Goal: Complete application form: Complete application form

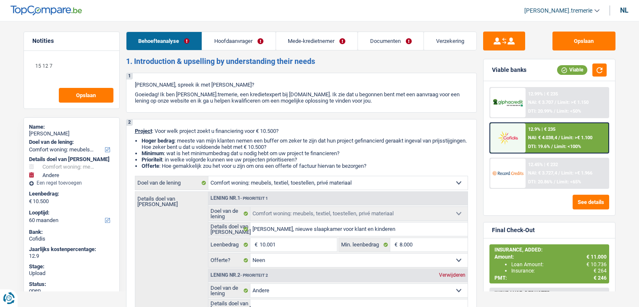
select select "household"
select select "other"
select select "60"
select select "household"
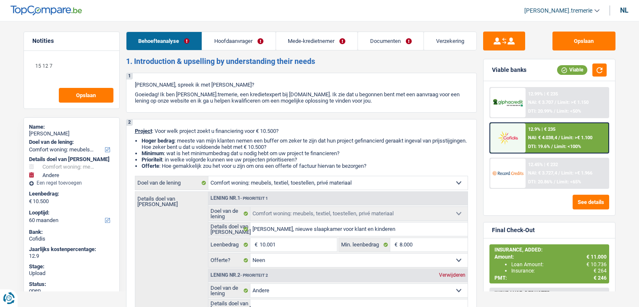
select select "household"
select select "false"
select select "other"
select select "60"
select select "worker"
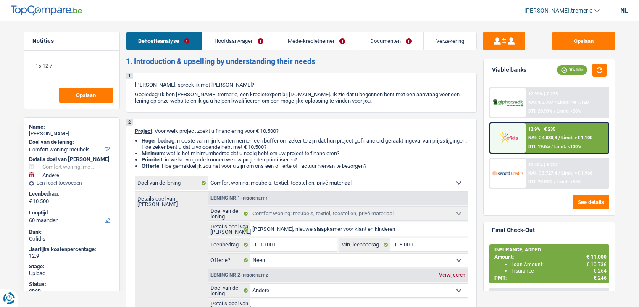
select select "privateEmployee"
select select "familyAllowances"
select select "netSalary"
select select "mealVouchers"
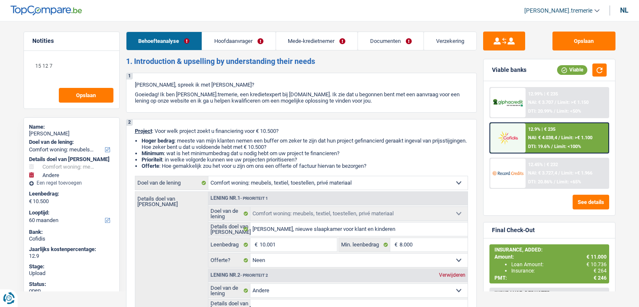
select select "rents"
select select "household"
select select "false"
select select "other"
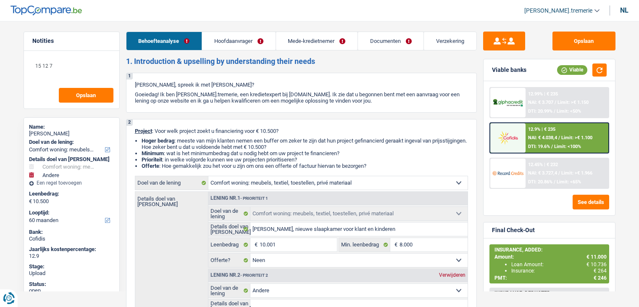
select select "60"
click at [378, 45] on link "Documenten" at bounding box center [391, 41] width 66 height 18
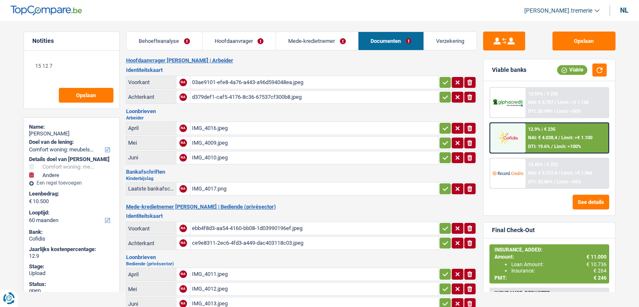
scroll to position [292, 0]
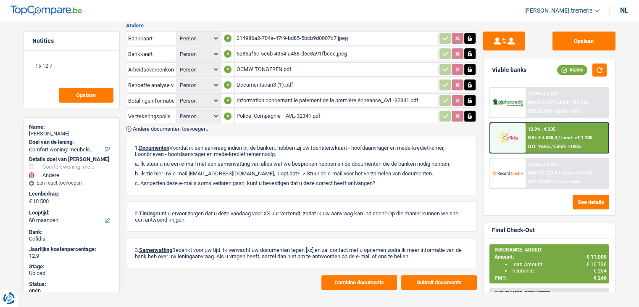
click at [199, 126] on span "Andere documenten toevoegen," at bounding box center [170, 128] width 75 height 5
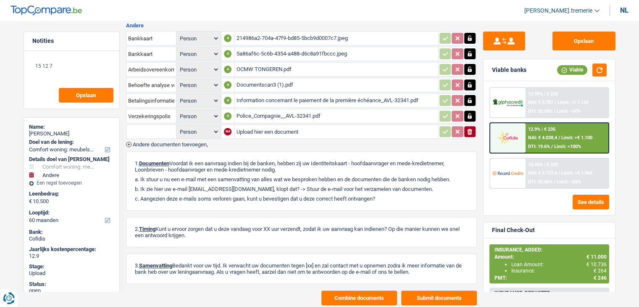
click at [200, 126] on select "Person Hoofdaanvrager Mede-kredietnemer" at bounding box center [198, 131] width 41 height 10
select select "coApplicant"
click at [178, 126] on select "Person Hoofdaanvrager Mede-kredietnemer" at bounding box center [198, 131] width 41 height 10
click at [151, 125] on input "text" at bounding box center [151, 131] width 46 height 13
click at [155, 153] on li "Loonfiche Juli" at bounding box center [174, 158] width 86 height 10
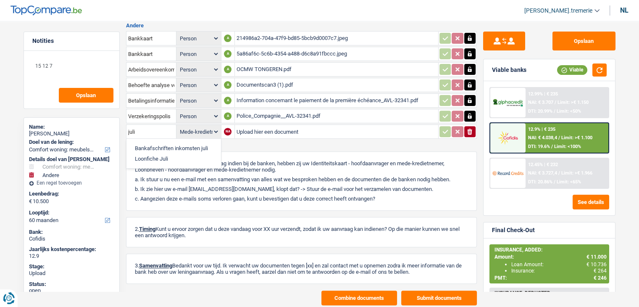
type input "Loonfiche Juli"
click at [262, 125] on input "Upload hier een document" at bounding box center [336, 131] width 200 height 13
type input "C:\fakepath\Loonfische.pdf"
select select
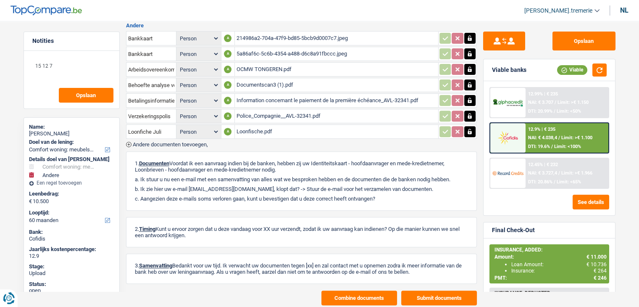
scroll to position [0, 0]
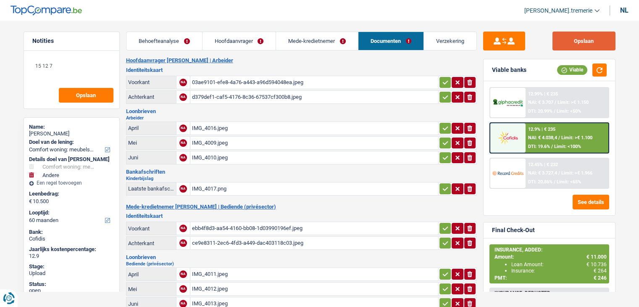
click at [583, 37] on button "Opslaan" at bounding box center [583, 40] width 63 height 19
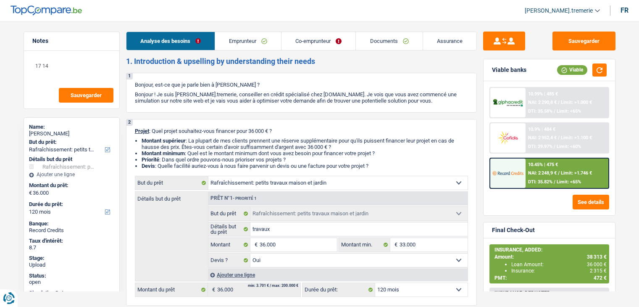
select select "houseOrGarden"
select select "120"
select select "houseOrGarden"
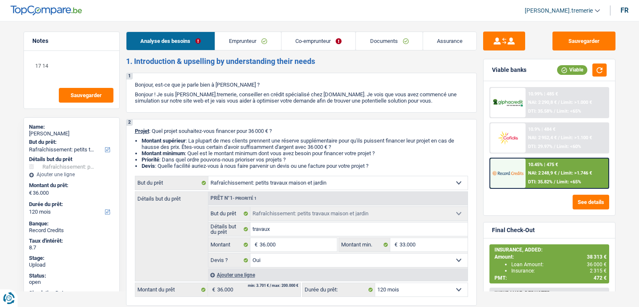
select select "yes"
select select "120"
select select "worker"
select select "familyAllowances"
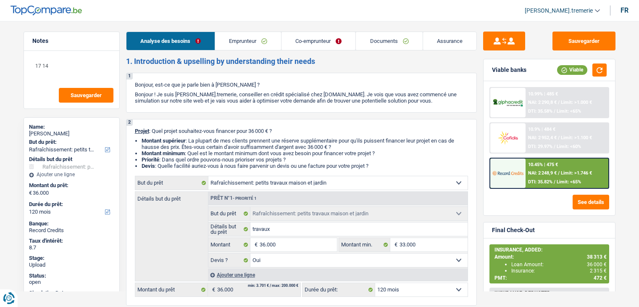
select select "netSalary"
select select "mealVouchers"
select select "netSalary"
select select "ownerWithMortgage"
select select "mortgage"
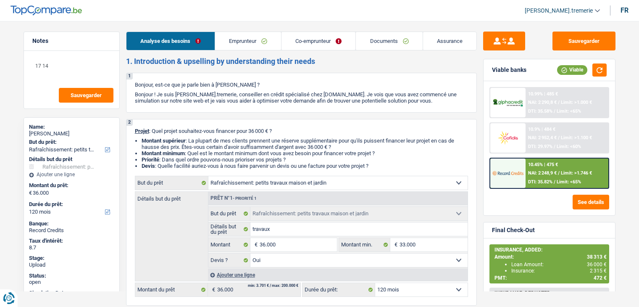
select select "360"
select select "personalLoan"
select select "other"
select select "24"
select select "houseOrGarden"
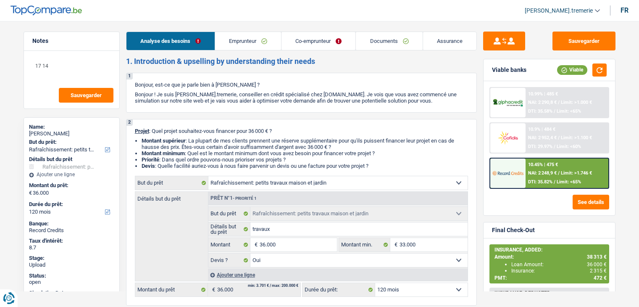
select select "houseOrGarden"
select select "yes"
select select "120"
select select "applicant"
select select "coApplicant"
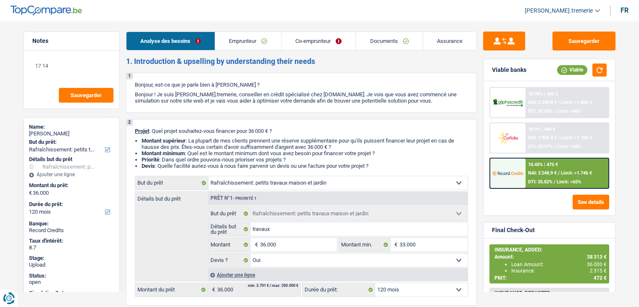
click at [373, 37] on link "Documents" at bounding box center [389, 41] width 66 height 18
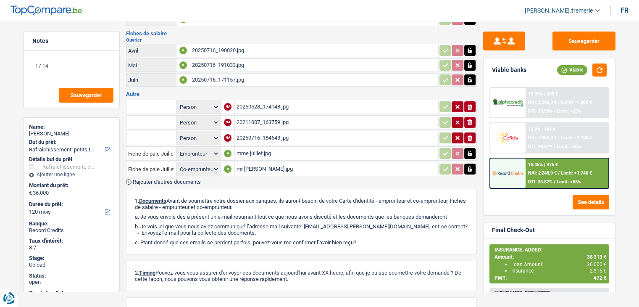
scroll to position [224, 0]
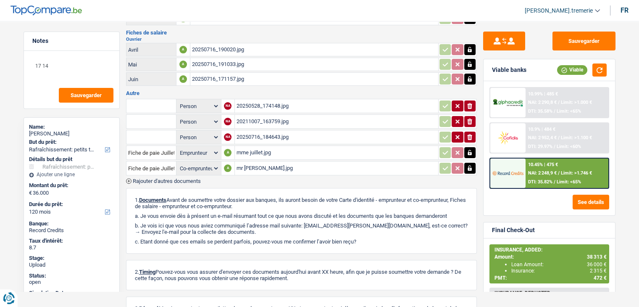
click at [286, 100] on div "20250528_174148.jpg" at bounding box center [336, 106] width 200 height 13
click at [166, 100] on input "text" at bounding box center [151, 105] width 46 height 13
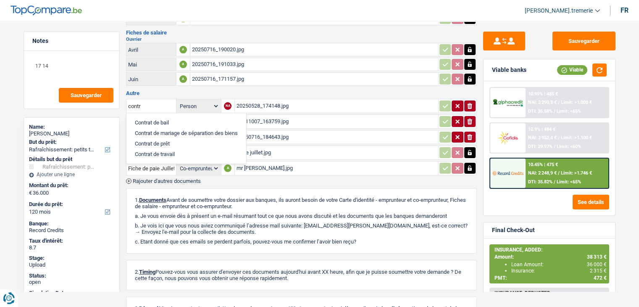
click at [166, 149] on li "Contrat de travail" at bounding box center [186, 154] width 111 height 10
type input "Contrat de travail"
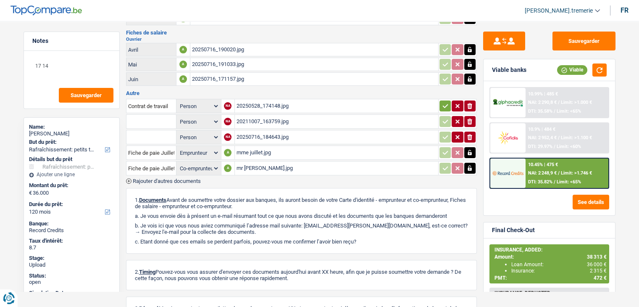
click at [257, 100] on div "20250528_174148.jpg" at bounding box center [336, 106] width 200 height 13
click at [213, 101] on select "Person Emprunteur Co-emprunteur" at bounding box center [198, 106] width 41 height 10
select select "coApplicant"
click at [178, 101] on select "Person Emprunteur Co-emprunteur" at bounding box center [198, 106] width 41 height 10
click at [273, 115] on div "20211007_163759.jpg" at bounding box center [336, 121] width 200 height 13
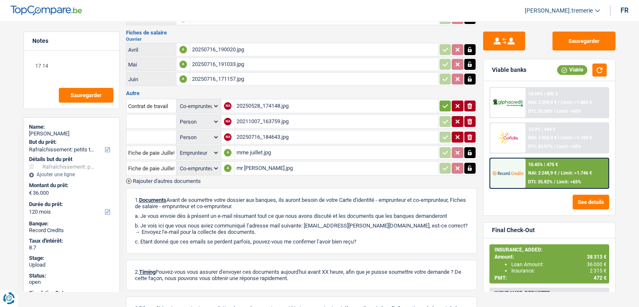
click at [166, 115] on input "text" at bounding box center [151, 121] width 46 height 13
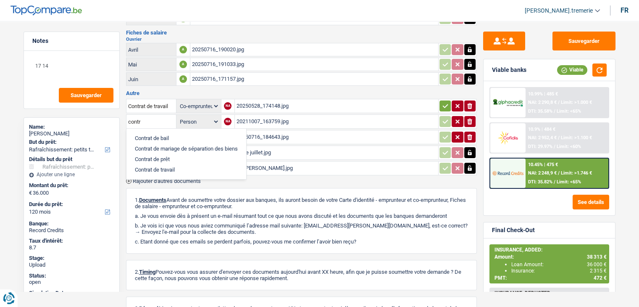
click at [164, 164] on li "Contrat de travail" at bounding box center [186, 169] width 111 height 10
type input "Contrat de travail"
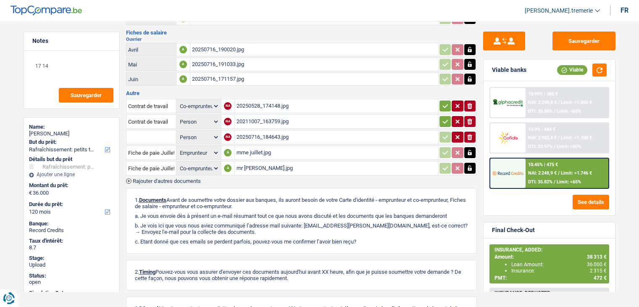
click at [205, 116] on select "Person Emprunteur Co-emprunteur" at bounding box center [198, 121] width 41 height 10
select select "applicant"
click at [178, 116] on select "Person Emprunteur Co-emprunteur" at bounding box center [198, 121] width 41 height 10
click at [253, 131] on div "20250716_184643.jpg" at bounding box center [336, 137] width 200 height 13
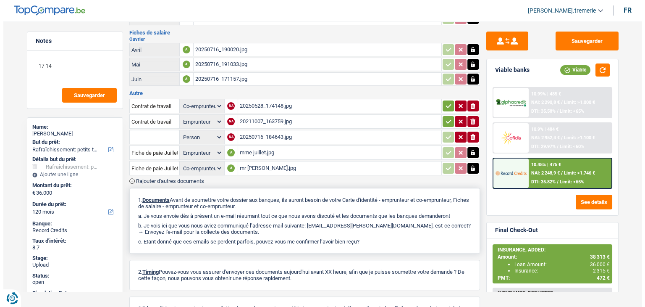
scroll to position [283, 0]
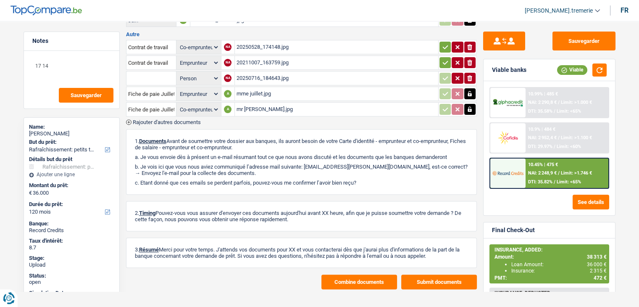
click at [150, 119] on span "Rajouter d'autres documents" at bounding box center [167, 121] width 68 height 5
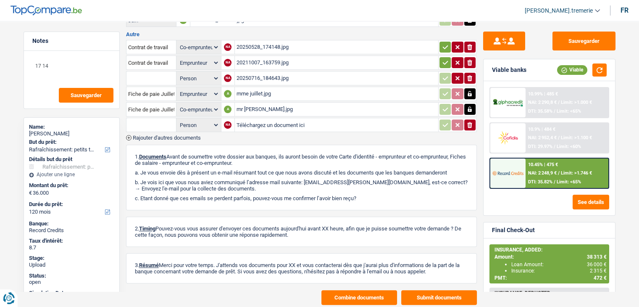
click at [151, 118] on input "text" at bounding box center [151, 124] width 46 height 13
click at [165, 136] on li "Extrait de compte de vos revenus Juillet" at bounding box center [182, 141] width 102 height 10
type input "Extrait de compte de vos revenus Juillet"
click at [198, 120] on select "Person Emprunteur Co-emprunteur" at bounding box center [198, 125] width 41 height 10
select select "applicant"
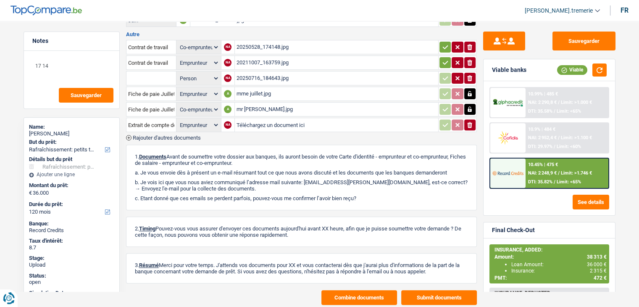
click at [178, 120] on select "Person Emprunteur Co-emprunteur" at bounding box center [198, 125] width 41 height 10
click at [247, 118] on input "Téléchargez un document ici" at bounding box center [336, 124] width 200 height 13
type input "C:\fakepath\1000013119.jpg"
select select
click at [567, 41] on button "Sauvegarder" at bounding box center [583, 40] width 63 height 19
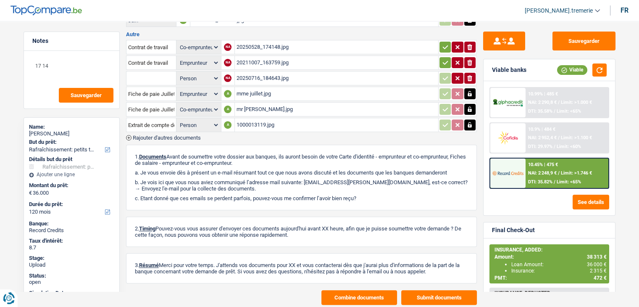
click at [337, 291] on button "Combine documents" at bounding box center [359, 297] width 76 height 15
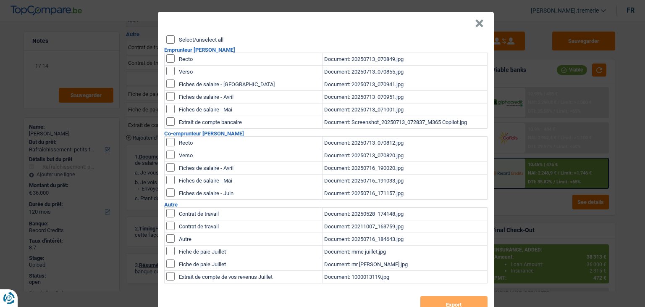
scroll to position [0, 0]
click at [167, 53] on td at bounding box center [170, 59] width 13 height 13
click at [167, 55] on input "checkbox" at bounding box center [170, 58] width 8 height 8
checkbox input "true"
click at [168, 63] on input "checkbox" at bounding box center [170, 58] width 8 height 8
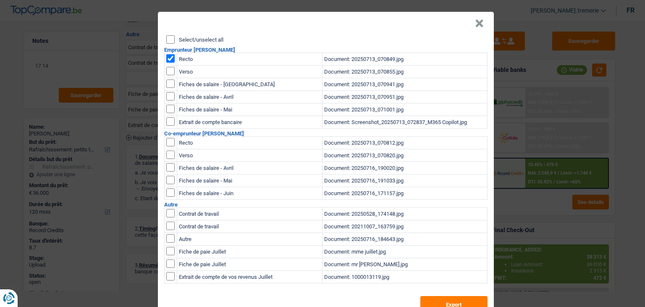
checkbox input "true"
click at [167, 88] on input "checkbox" at bounding box center [170, 83] width 8 height 8
checkbox input "true"
click at [167, 88] on input "checkbox" at bounding box center [170, 83] width 8 height 8
checkbox input "true"
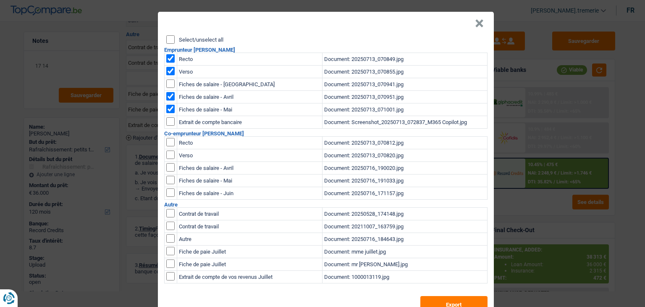
click at [166, 217] on input "checkbox" at bounding box center [170, 213] width 8 height 8
checkbox input "true"
click at [168, 217] on input "checkbox" at bounding box center [170, 213] width 8 height 8
checkbox input "true"
click at [169, 120] on input "checkbox" at bounding box center [170, 121] width 8 height 8
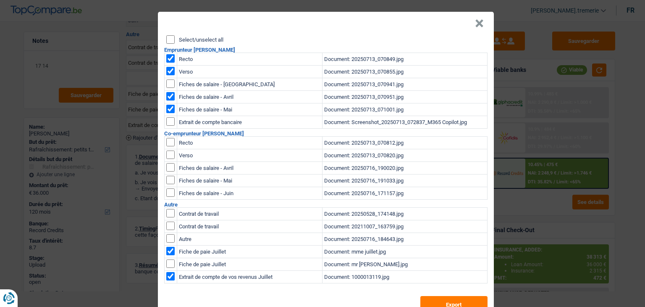
checkbox input "true"
click at [168, 139] on input "checkbox" at bounding box center [170, 142] width 8 height 8
checkbox input "true"
click at [167, 146] on input "checkbox" at bounding box center [170, 142] width 8 height 8
checkbox input "true"
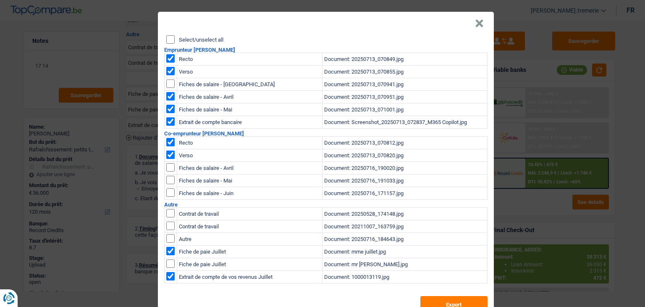
click at [167, 168] on input "checkbox" at bounding box center [170, 167] width 8 height 8
click at [167, 164] on input "checkbox" at bounding box center [170, 167] width 8 height 8
checkbox input "false"
click at [167, 171] on input "checkbox" at bounding box center [170, 167] width 8 height 8
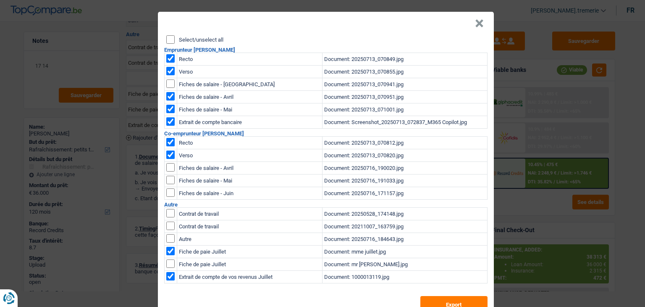
click at [167, 171] on input "checkbox" at bounding box center [170, 167] width 8 height 8
checkbox input "false"
click at [166, 171] on input "checkbox" at bounding box center [170, 167] width 8 height 8
checkbox input "true"
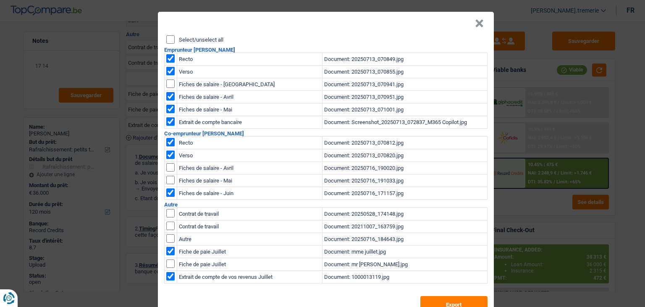
click at [168, 217] on input "checkbox" at bounding box center [170, 213] width 8 height 8
checkbox input "true"
click at [435, 299] on button "Export" at bounding box center [453, 304] width 67 height 17
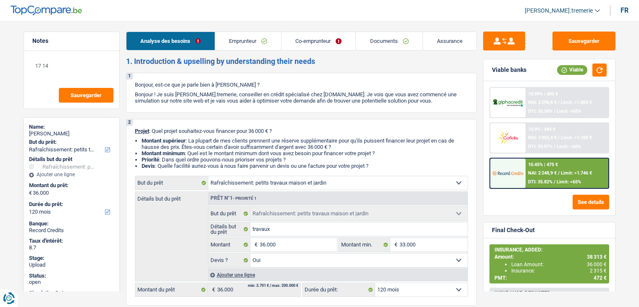
select select "houseOrGarden"
select select "120"
select select "houseOrGarden"
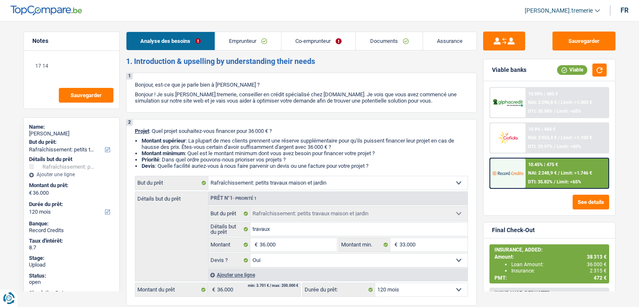
select select "yes"
select select "120"
select select "worker"
select select "familyAllowances"
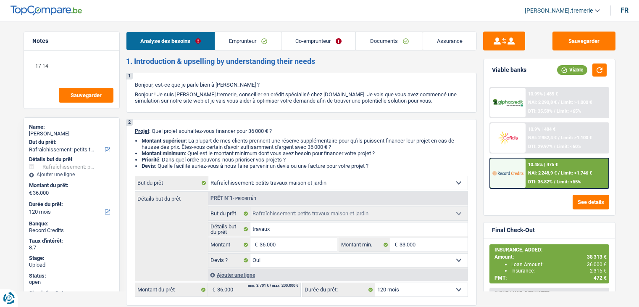
select select "netSalary"
select select "mealVouchers"
select select "netSalary"
select select "ownerWithMortgage"
select select "mortgage"
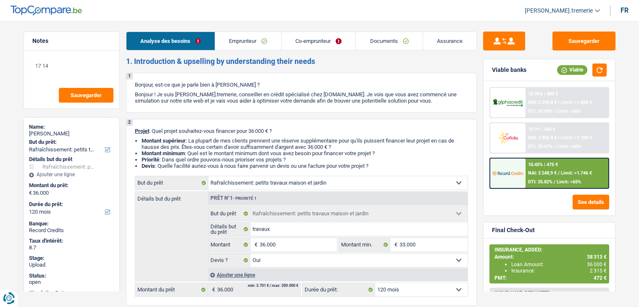
select select "360"
select select "personalLoan"
select select "other"
select select "24"
select select "houseOrGarden"
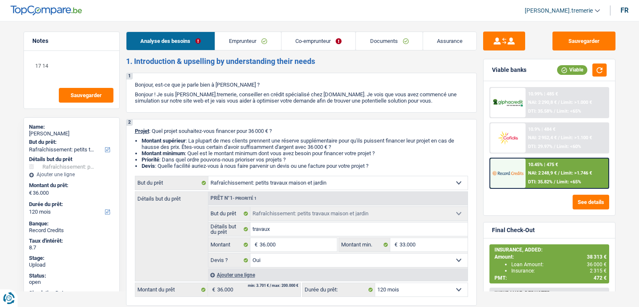
select select "houseOrGarden"
select select "yes"
select select "120"
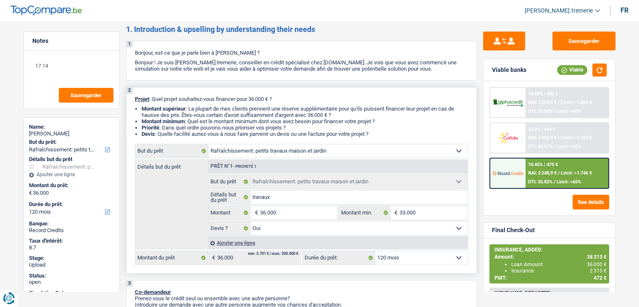
scroll to position [33, 0]
click at [243, 238] on div "Ajouter une ligne" at bounding box center [338, 242] width 260 height 12
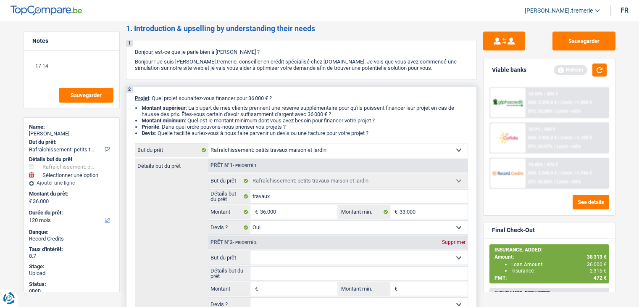
click at [270, 256] on select "Confort maison: meubles, textile, peinture, électroménager, outillage non-profe…" at bounding box center [358, 257] width 217 height 13
select select "insurance"
click at [250, 251] on select "Confort maison: meubles, textile, peinture, électroménager, outillage non-profe…" at bounding box center [358, 257] width 217 height 13
select select "insurance"
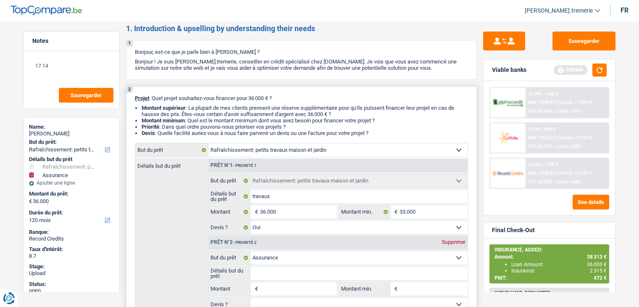
click at [269, 289] on input "Montant" at bounding box center [298, 288] width 77 height 13
type input "3"
type input "31"
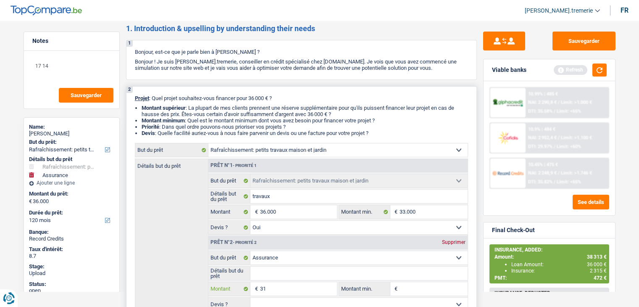
type input "315"
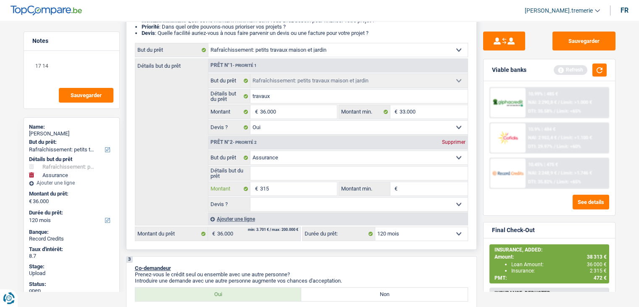
scroll to position [134, 0]
type input "315"
type input "36.315"
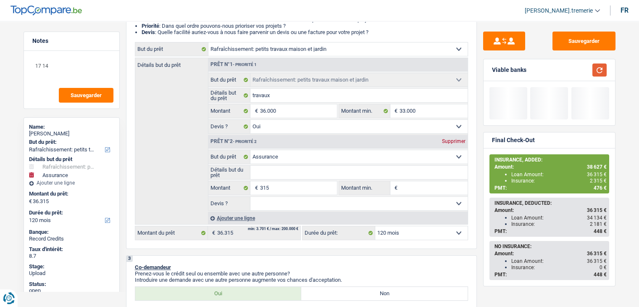
click at [597, 66] on button "button" at bounding box center [599, 69] width 14 height 13
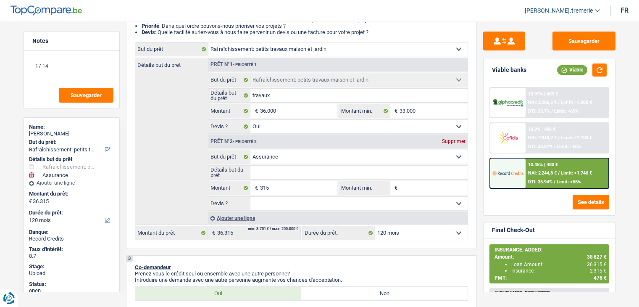
click at [541, 170] on span "NAI: 2 244,8 €" at bounding box center [542, 172] width 29 height 5
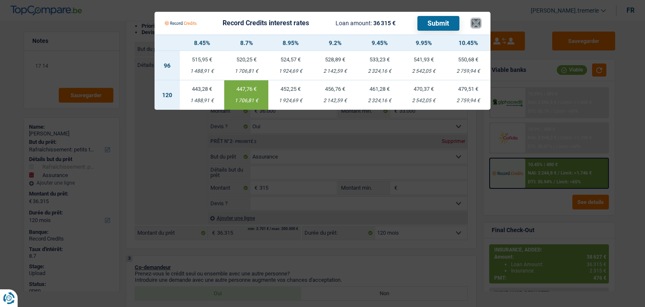
click at [474, 23] on button "×" at bounding box center [476, 23] width 9 height 8
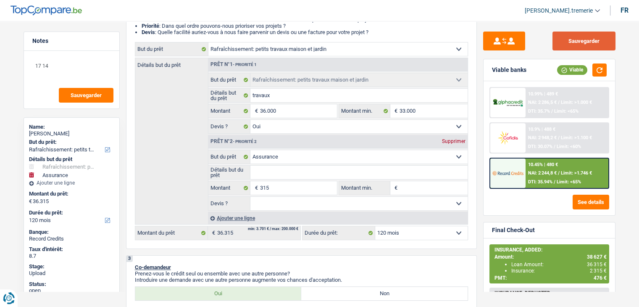
click at [570, 42] on button "Sauvegarder" at bounding box center [583, 40] width 63 height 19
